Goal: Task Accomplishment & Management: Use online tool/utility

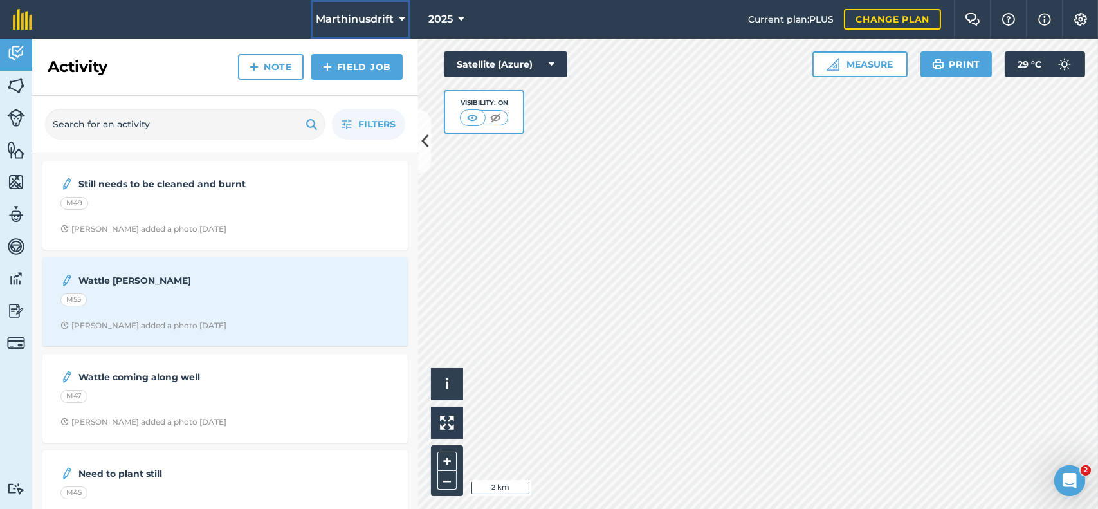
click at [408, 20] on button "Marthinusdrift" at bounding box center [361, 19] width 100 height 39
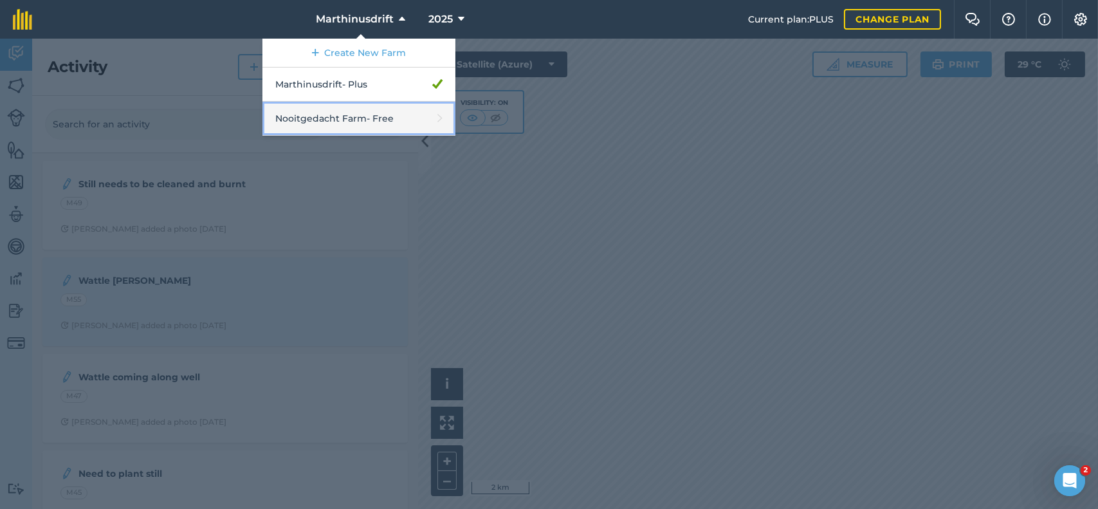
click at [390, 113] on link "Nooitgedacht Farm - Free" at bounding box center [359, 119] width 193 height 34
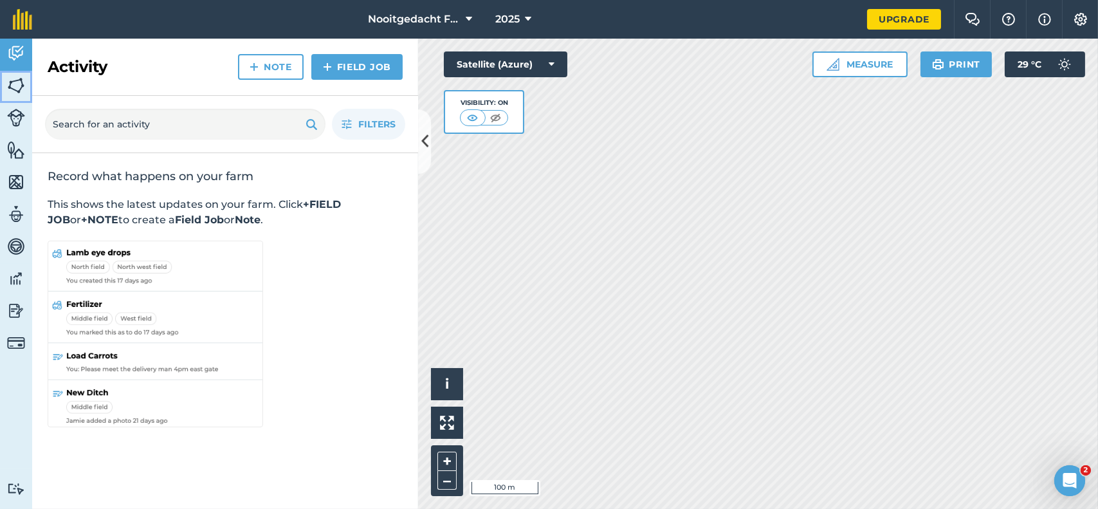
click at [12, 78] on img at bounding box center [16, 85] width 18 height 19
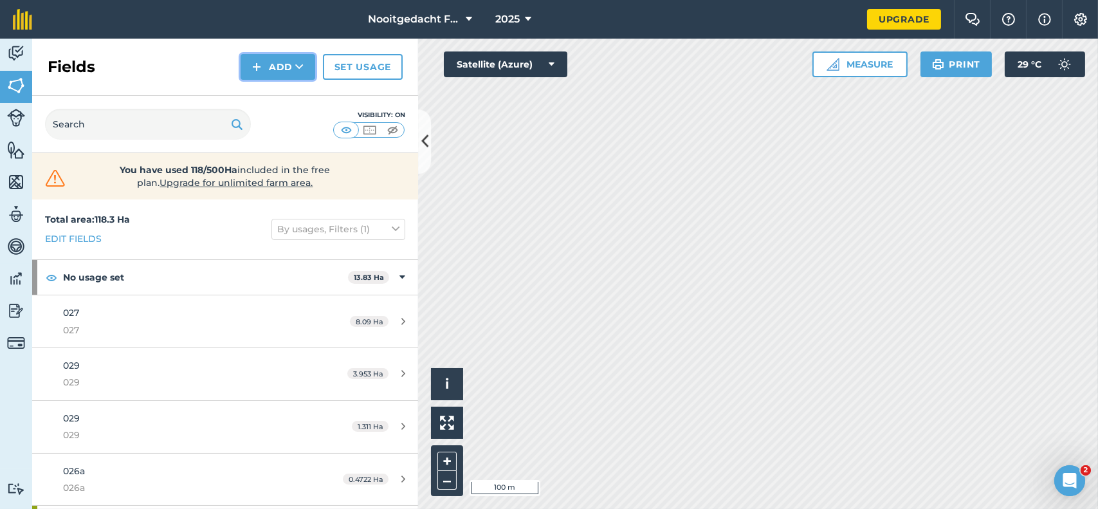
click at [270, 61] on button "Add" at bounding box center [278, 67] width 75 height 26
click at [274, 90] on link "Draw" at bounding box center [278, 96] width 71 height 28
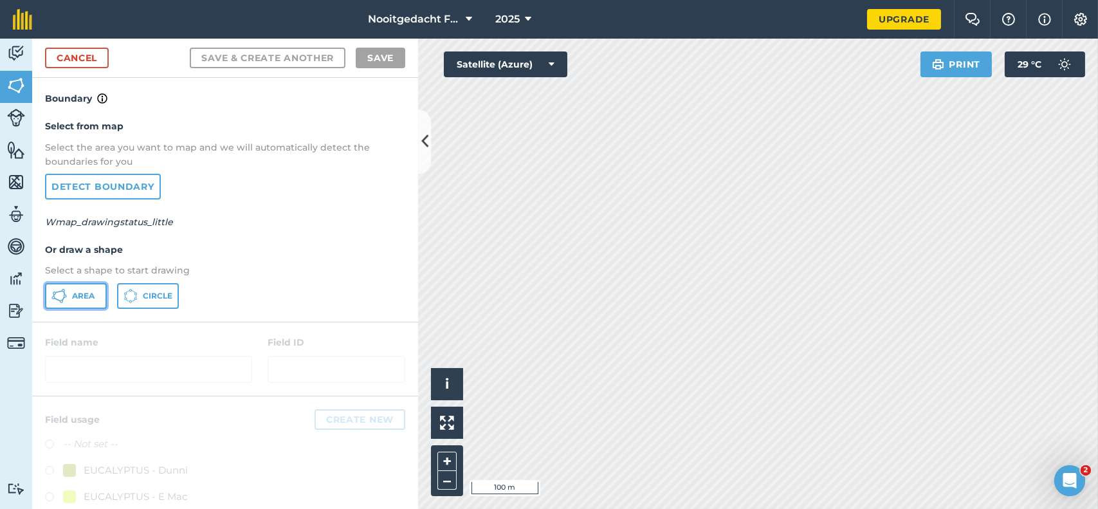
click at [89, 291] on span "Area" at bounding box center [83, 296] width 23 height 10
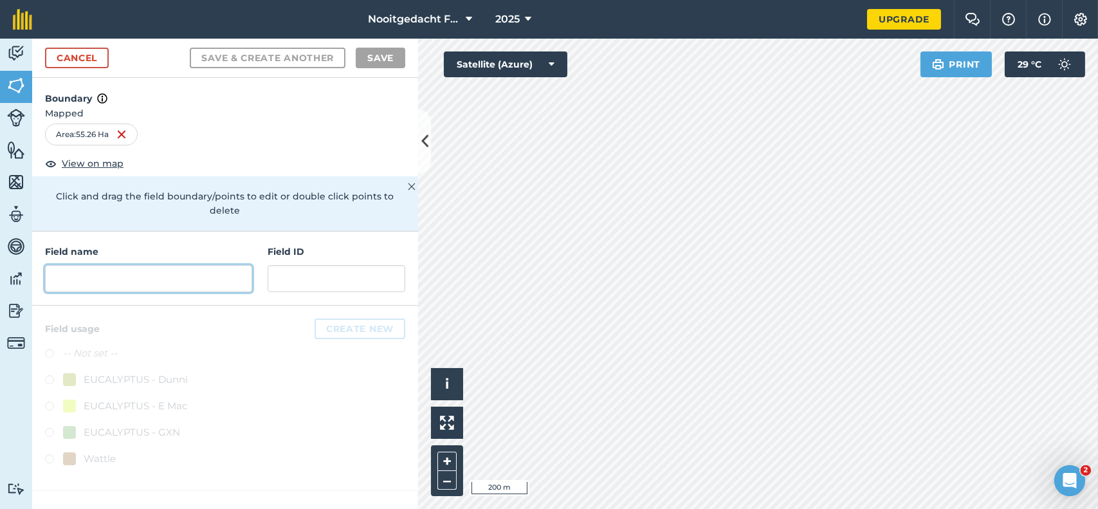
click at [126, 265] on input "text" at bounding box center [148, 278] width 207 height 27
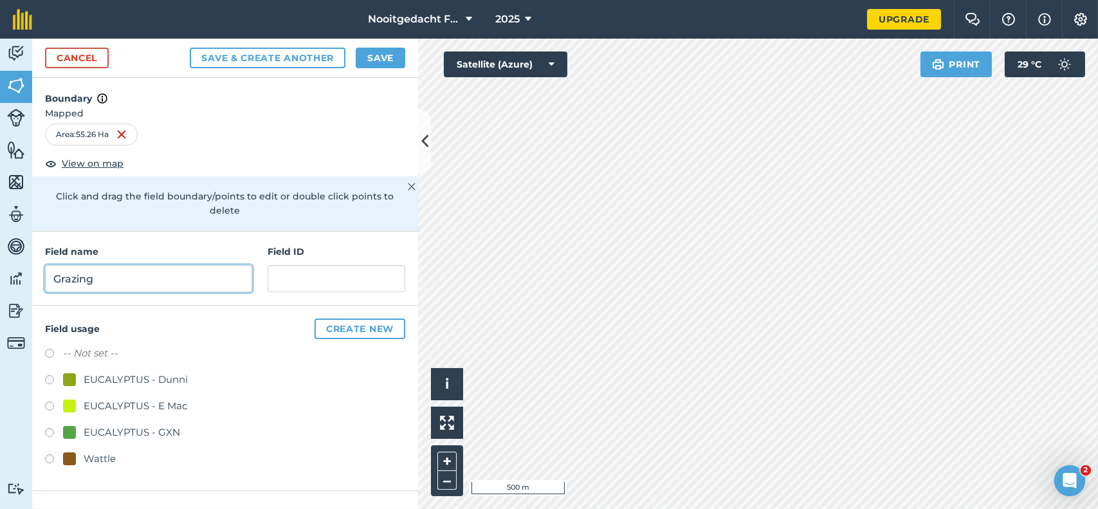
type input "Grazing"
click at [286, 265] on input "text" at bounding box center [337, 278] width 138 height 27
type input "Grazing"
click at [384, 62] on button "Save" at bounding box center [381, 58] width 50 height 21
